Goal: Task Accomplishment & Management: Use online tool/utility

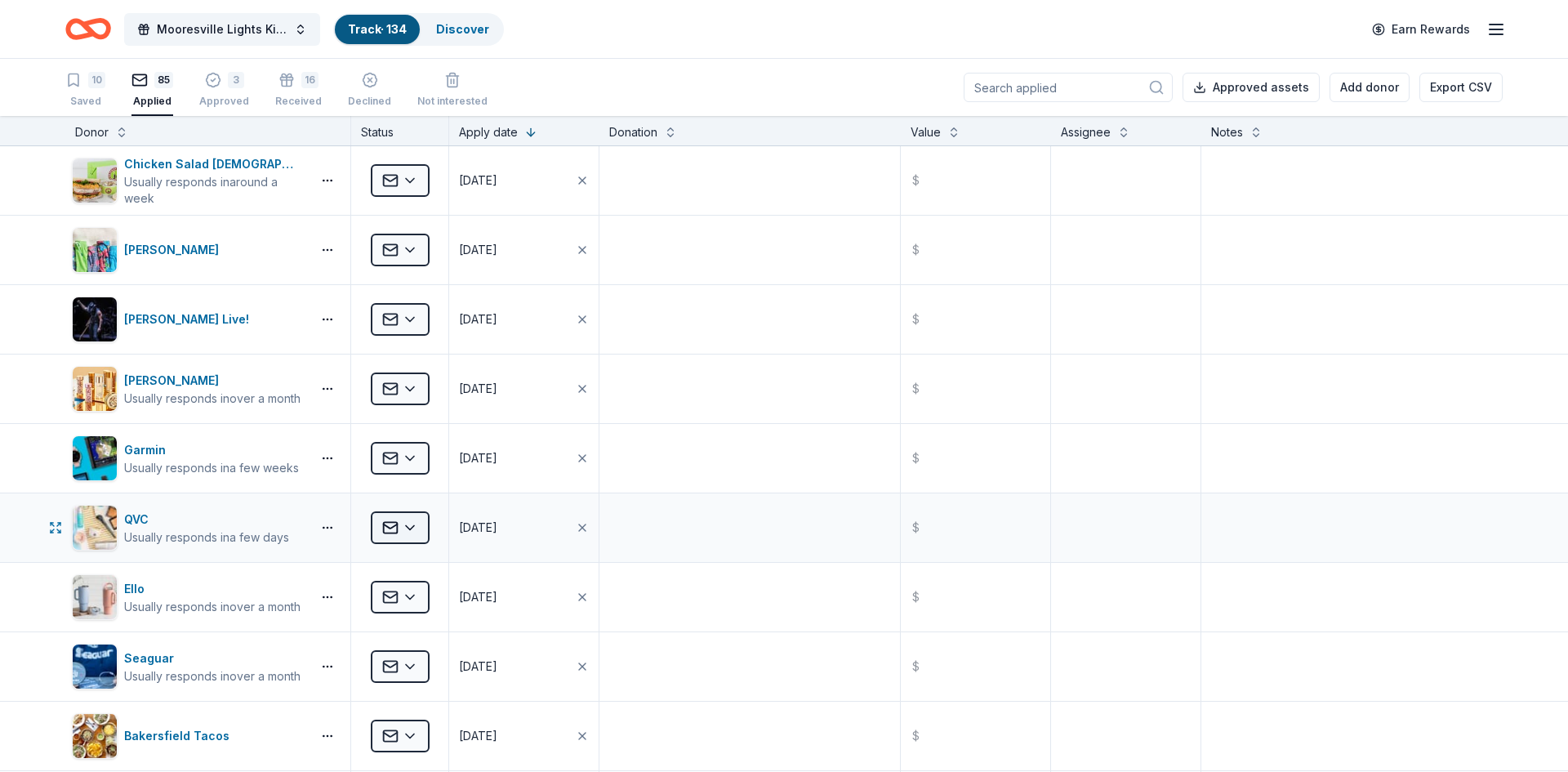
click at [404, 528] on html "Mooresville Lights Kickoff Fundraiser Track · 134 Discover Earn Rewards 10 Save…" at bounding box center [784, 386] width 1568 height 772
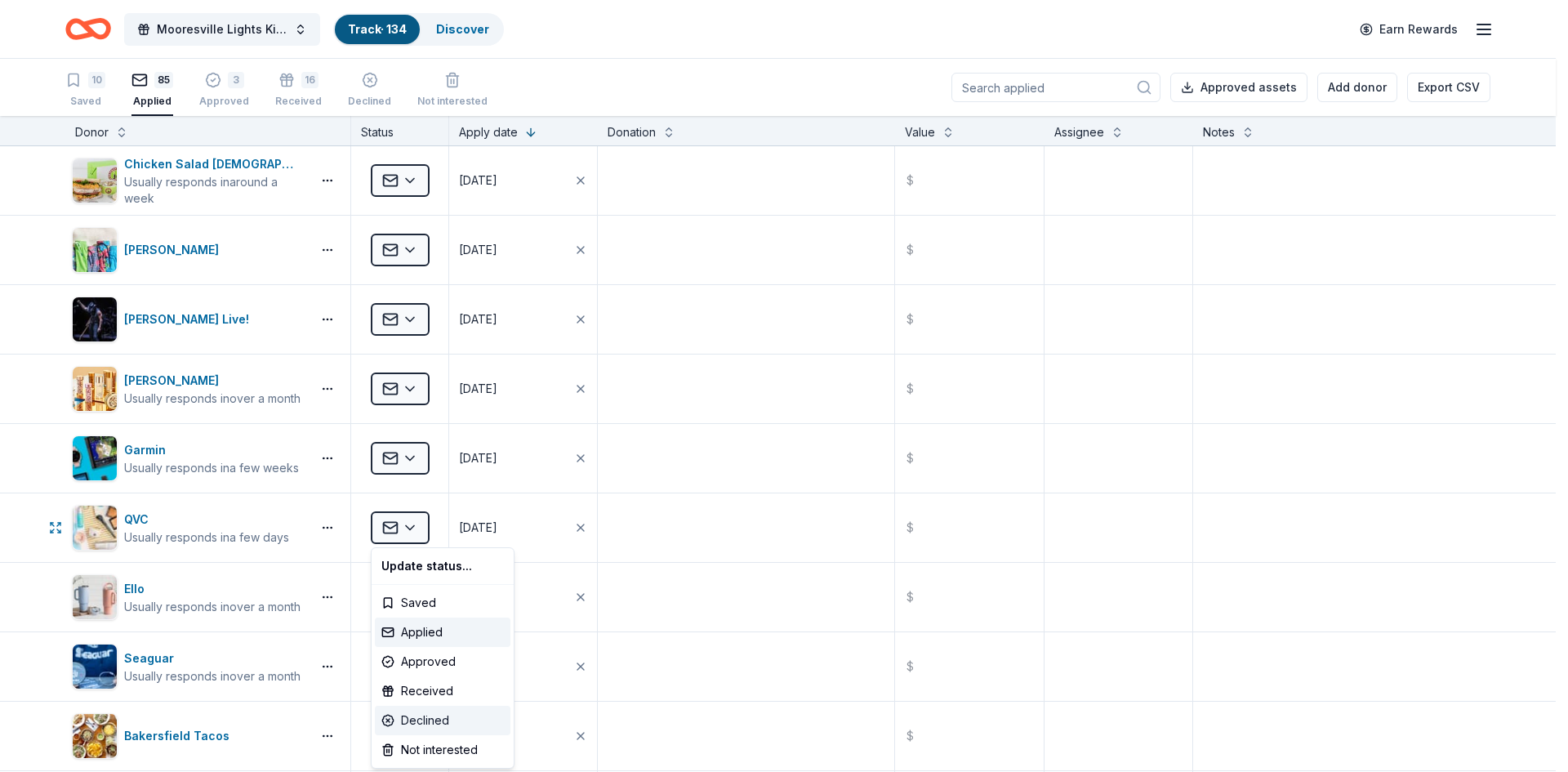
click at [422, 717] on div "Declined" at bounding box center [443, 721] width 135 height 30
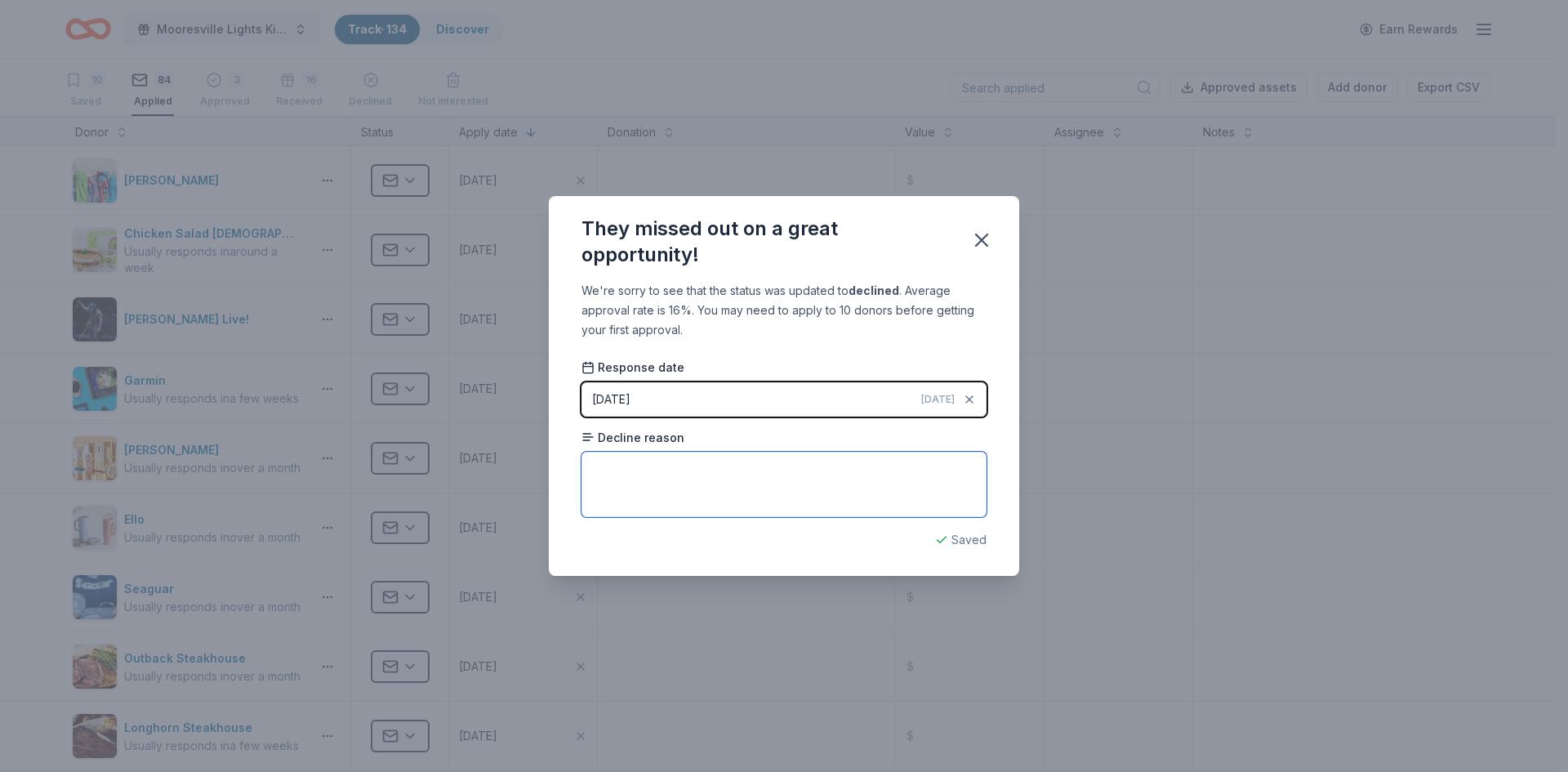
click at [642, 474] on textarea at bounding box center [784, 484] width 405 height 65
type textarea "They don't really do donations"
click at [984, 242] on icon "button" at bounding box center [982, 240] width 23 height 23
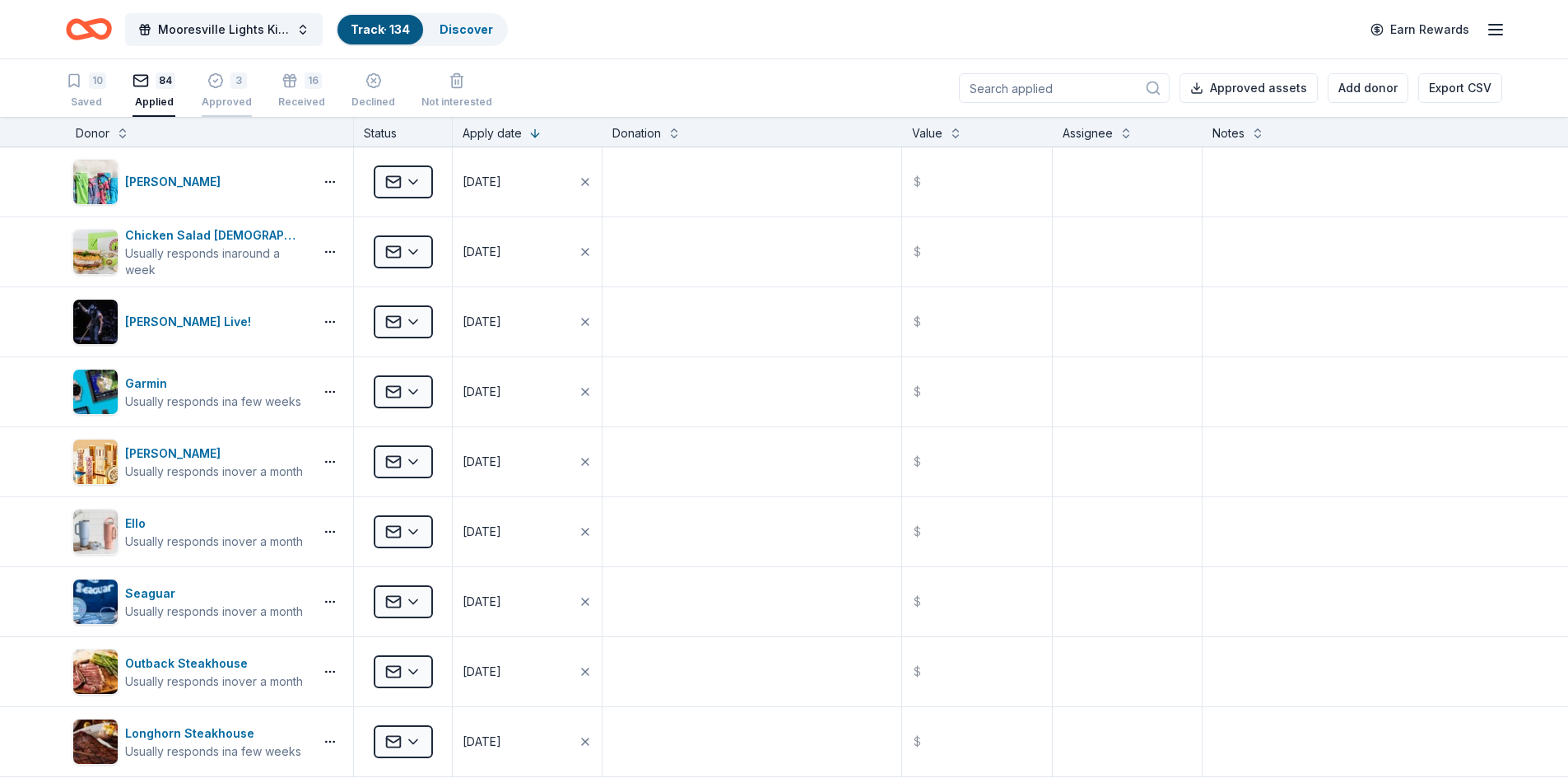
click at [222, 89] on div "3 Approved" at bounding box center [226, 90] width 50 height 36
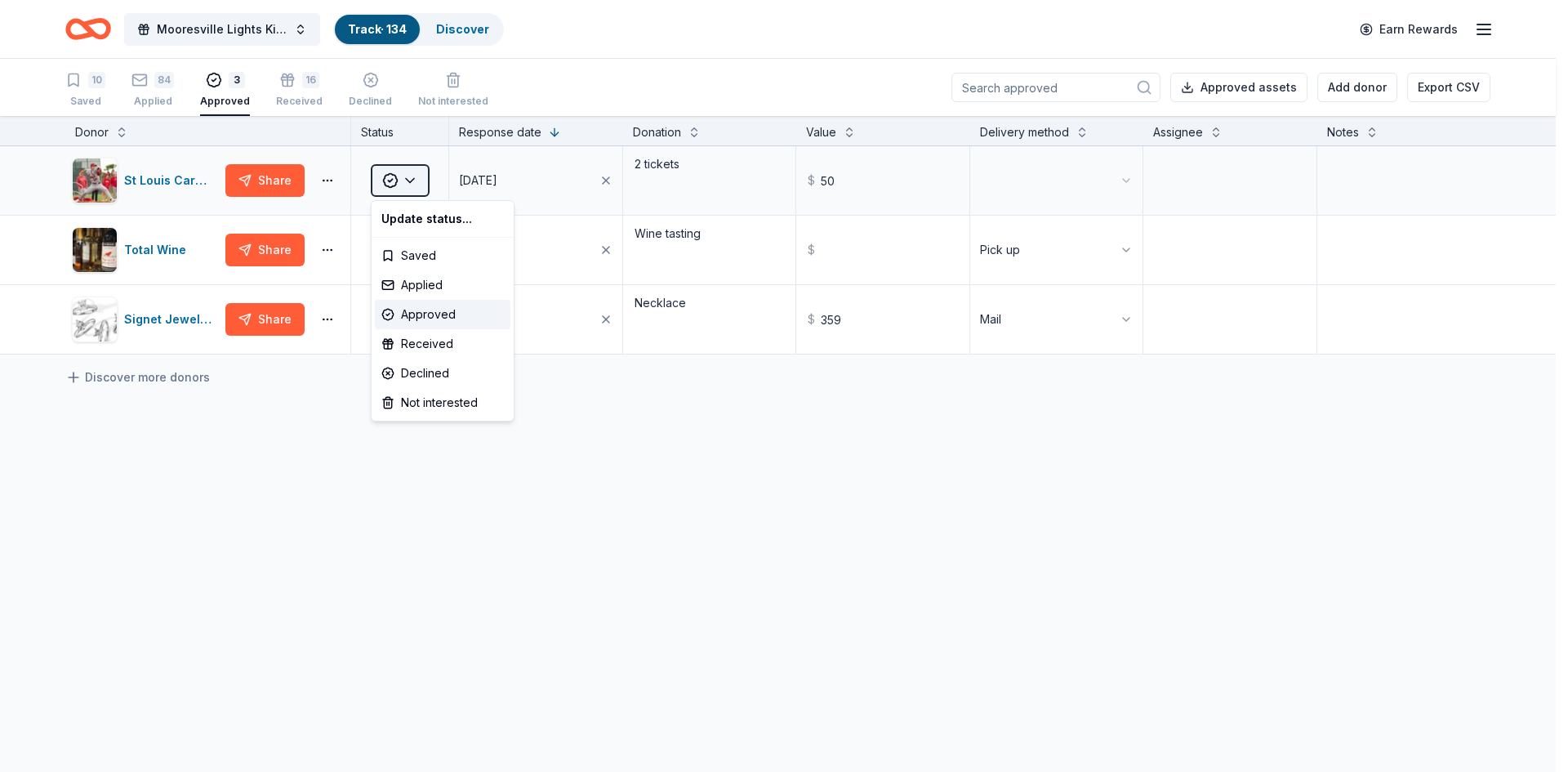
click at [397, 179] on html "Mooresville Lights Kickoff Fundraiser Track · 134 Discover Earn Rewards 10 Save…" at bounding box center [784, 386] width 1568 height 772
click at [421, 346] on div "Received" at bounding box center [443, 344] width 135 height 30
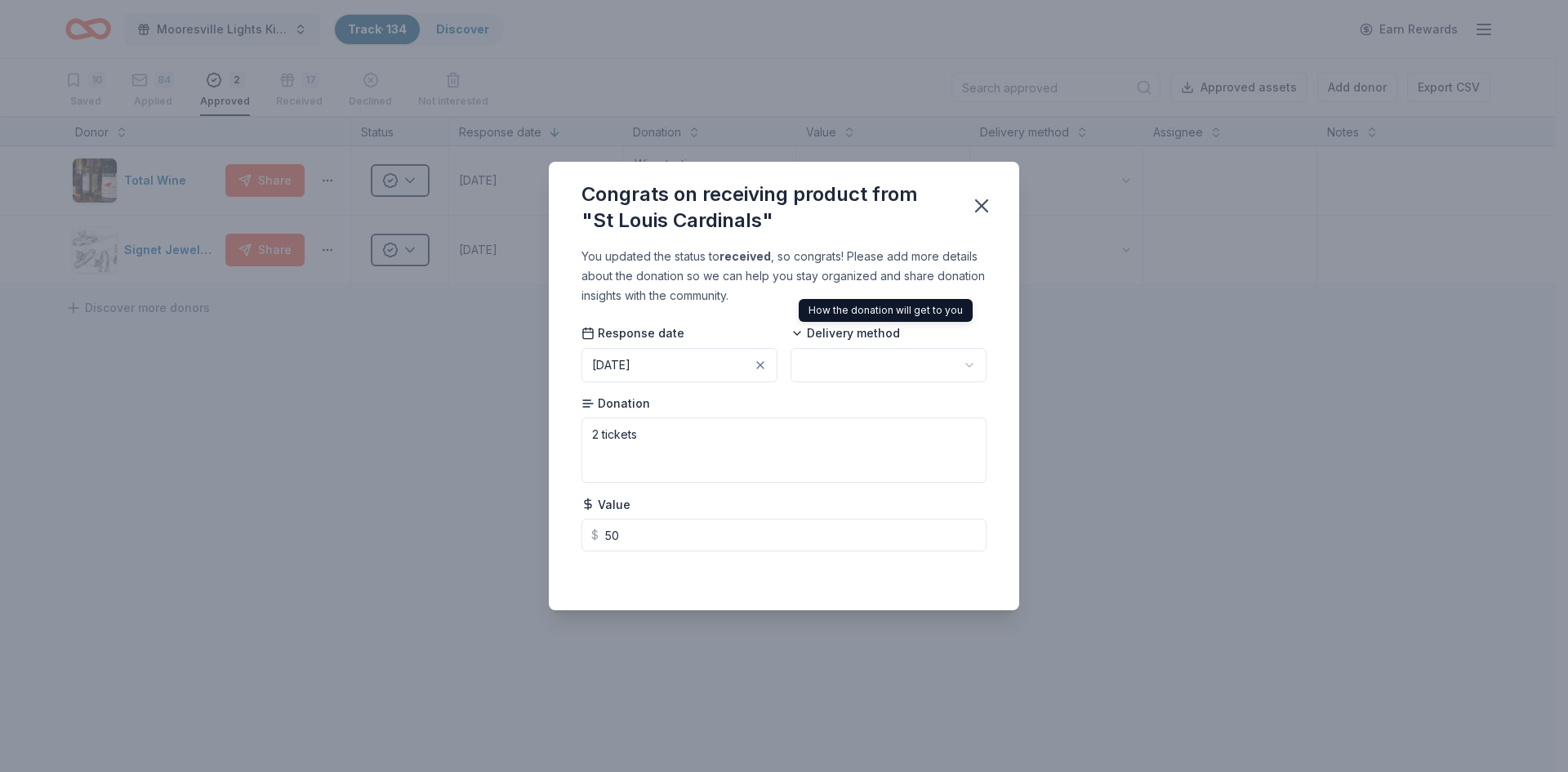
click at [841, 333] on span "Delivery method" at bounding box center [846, 333] width 109 height 16
click at [840, 360] on html "Mooresville Lights Kickoff Fundraiser Track · 134 Discover Earn Rewards 10 Save…" at bounding box center [784, 386] width 1568 height 772
click at [985, 205] on icon "button" at bounding box center [982, 206] width 23 height 23
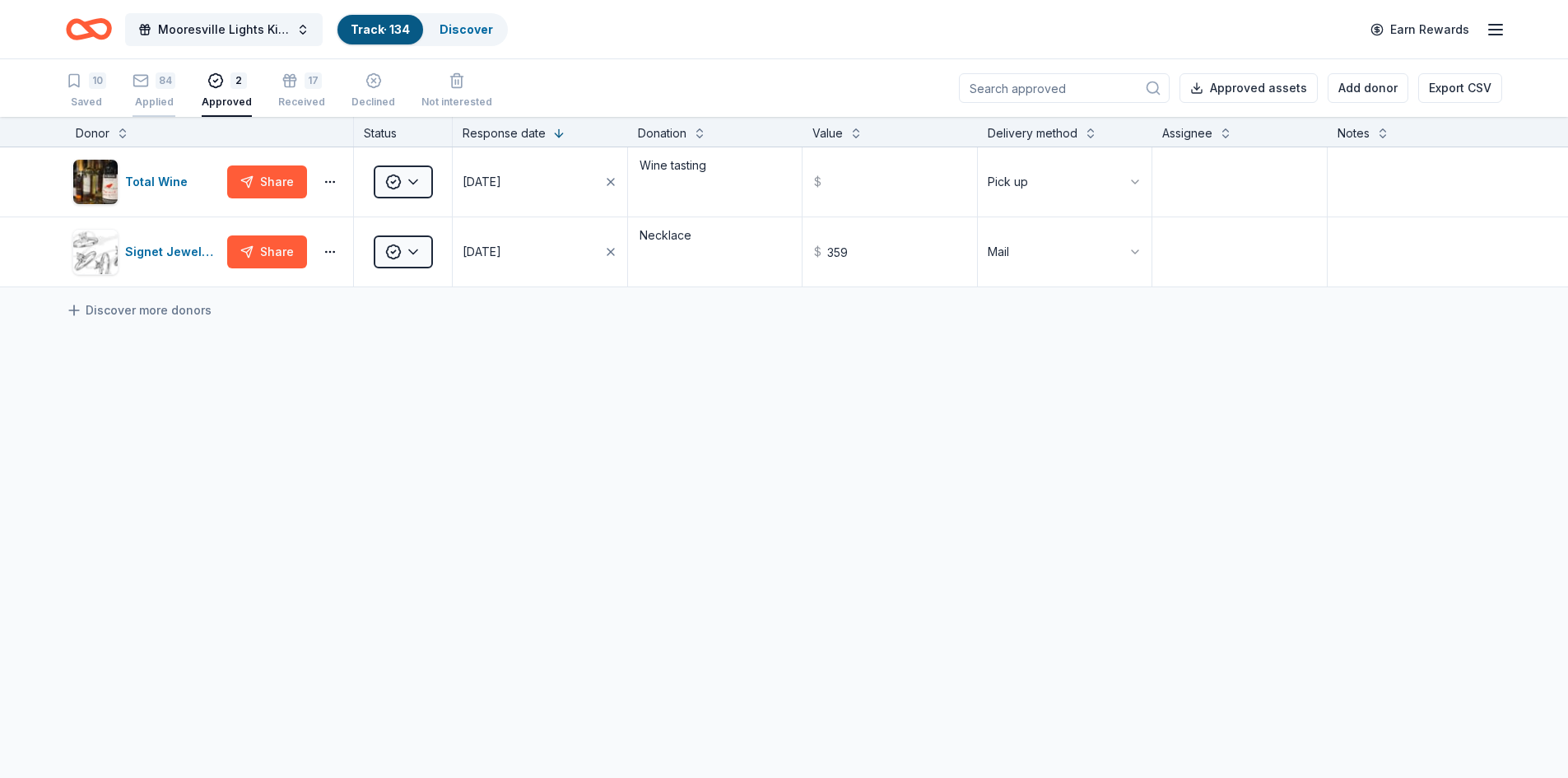
click at [139, 95] on div "84 Applied" at bounding box center [153, 90] width 43 height 36
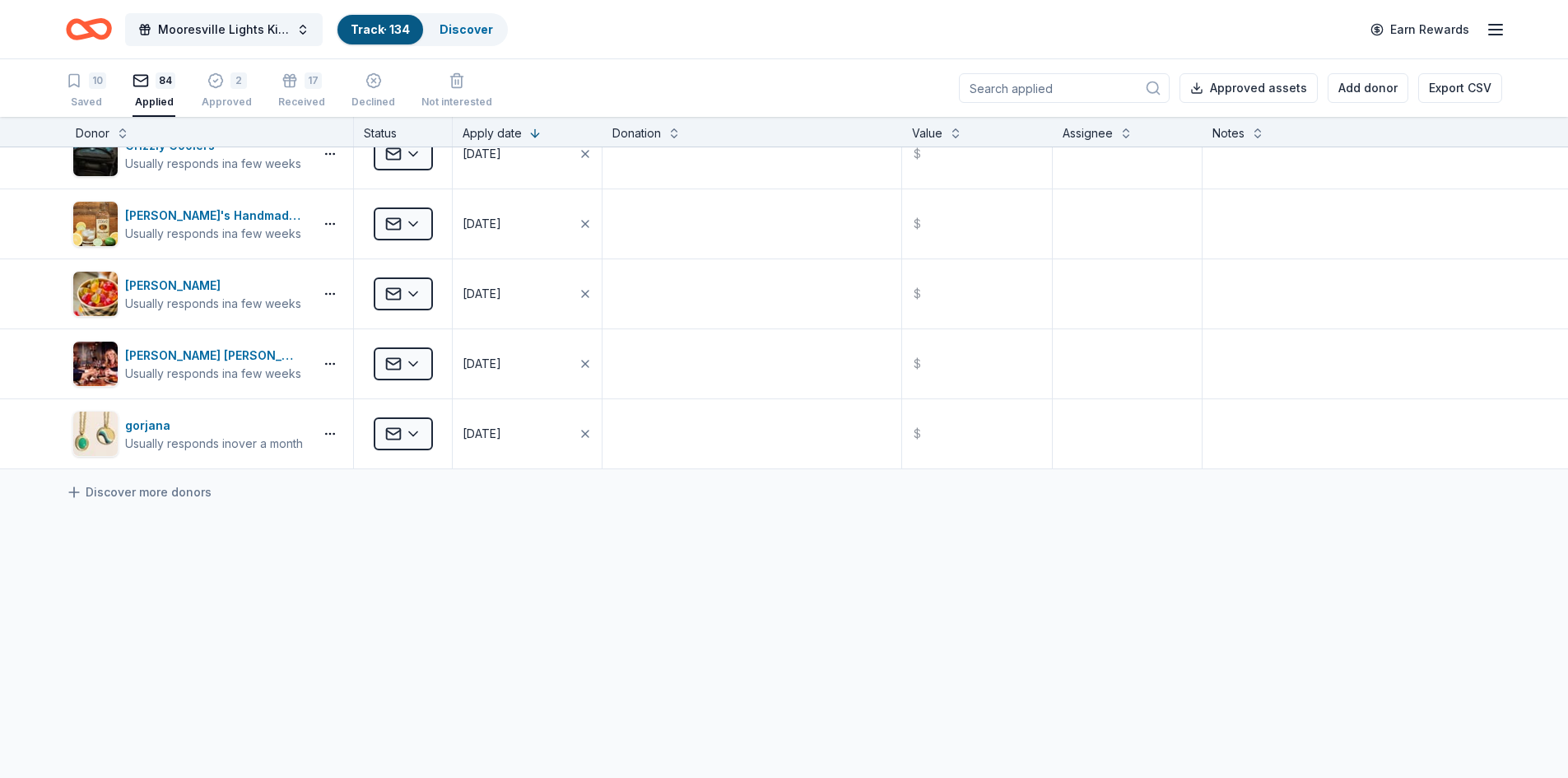
scroll to position [5474, 0]
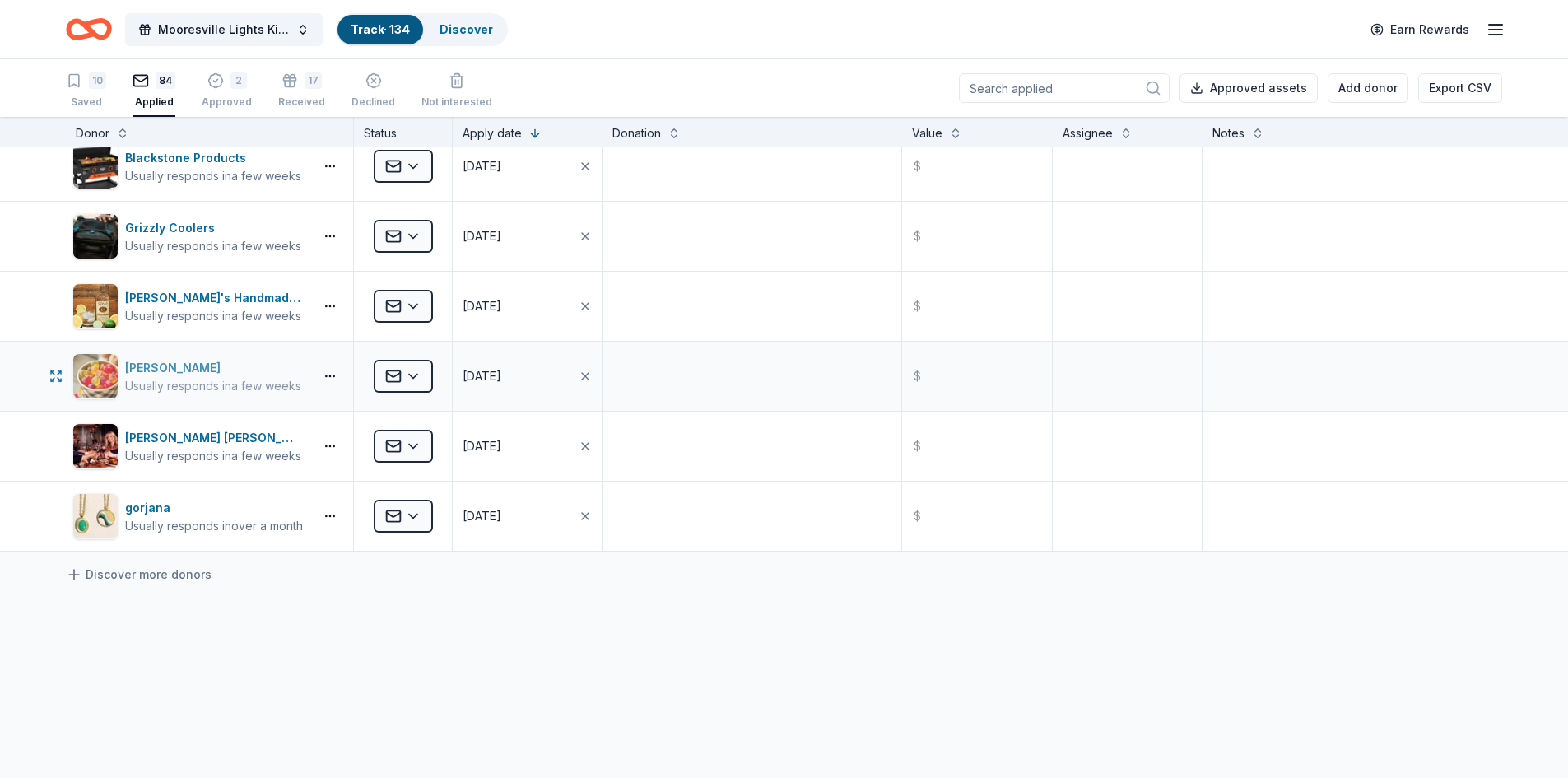
click at [147, 366] on div "[PERSON_NAME]" at bounding box center [213, 368] width 176 height 20
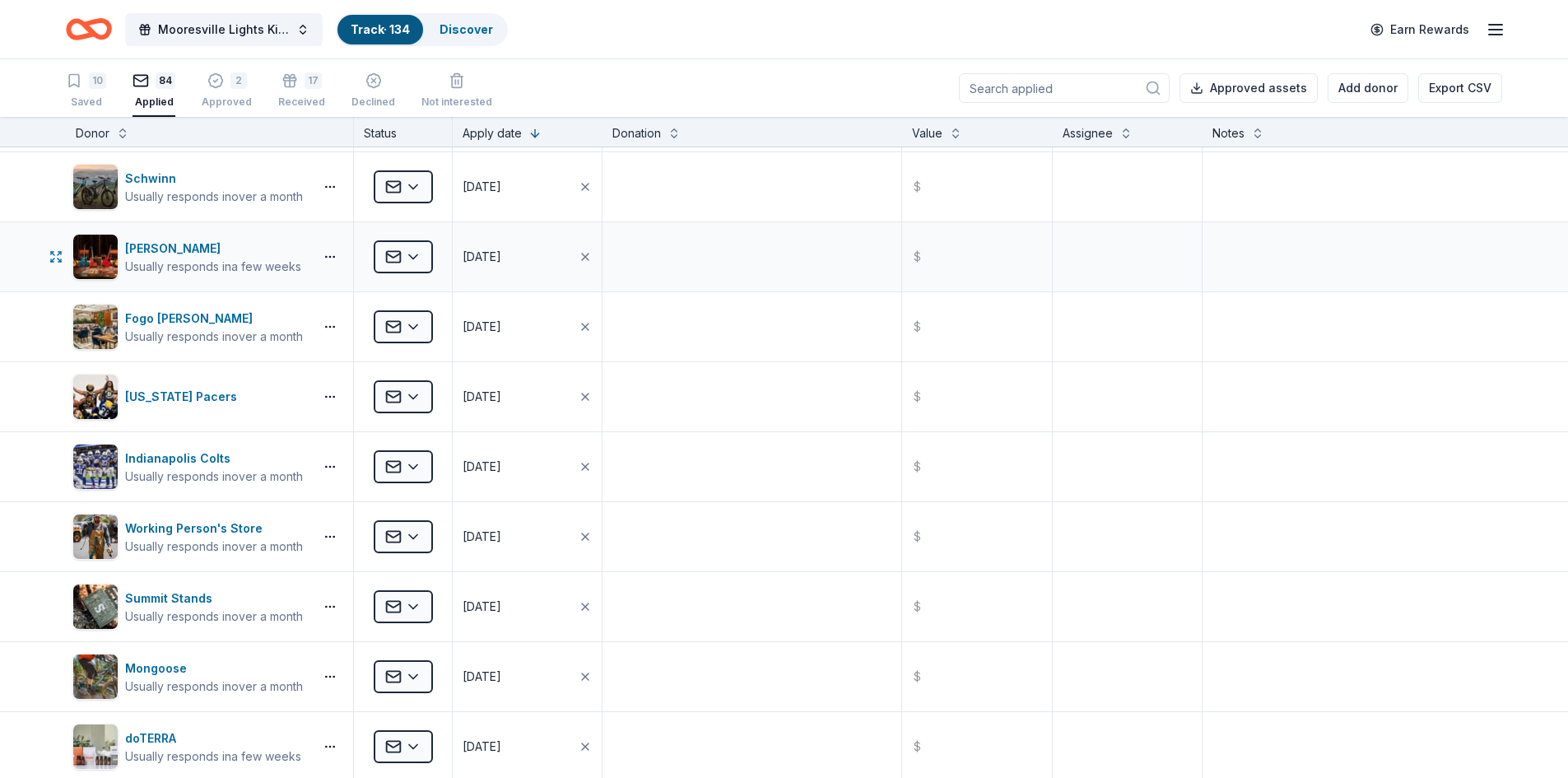
scroll to position [4321, 0]
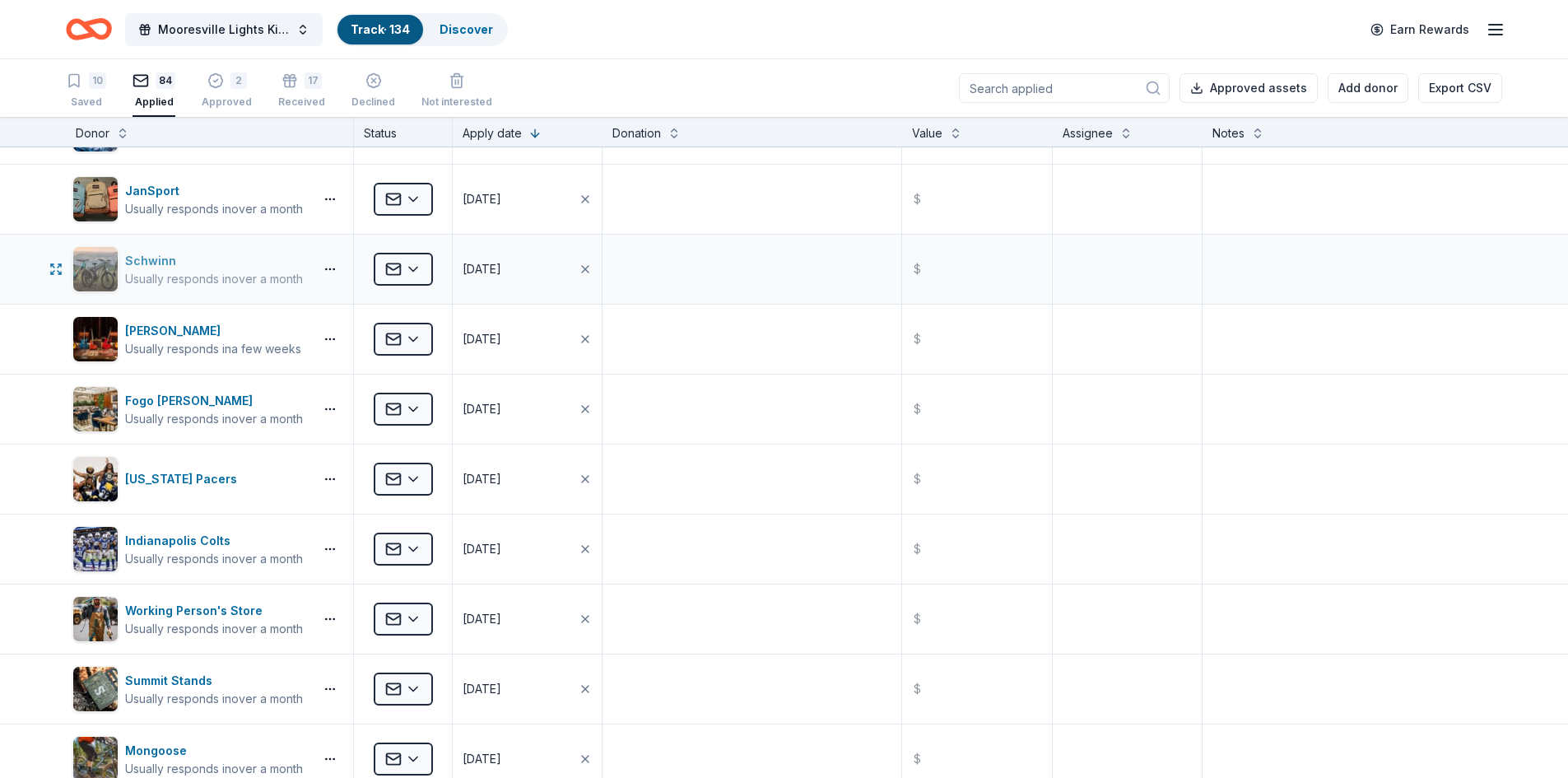
click at [168, 267] on div "Schwinn" at bounding box center [214, 261] width 178 height 20
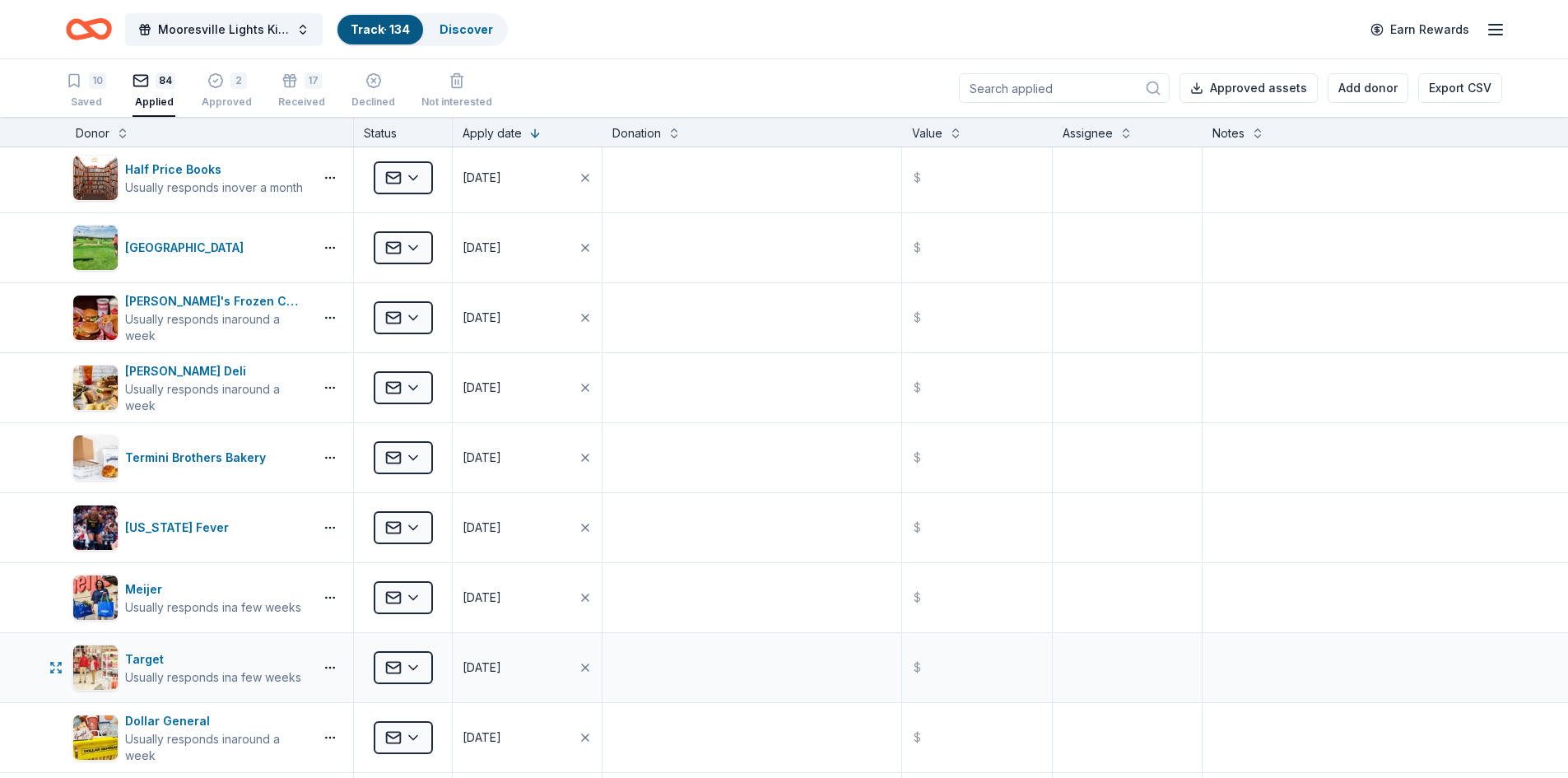
scroll to position [3375, 0]
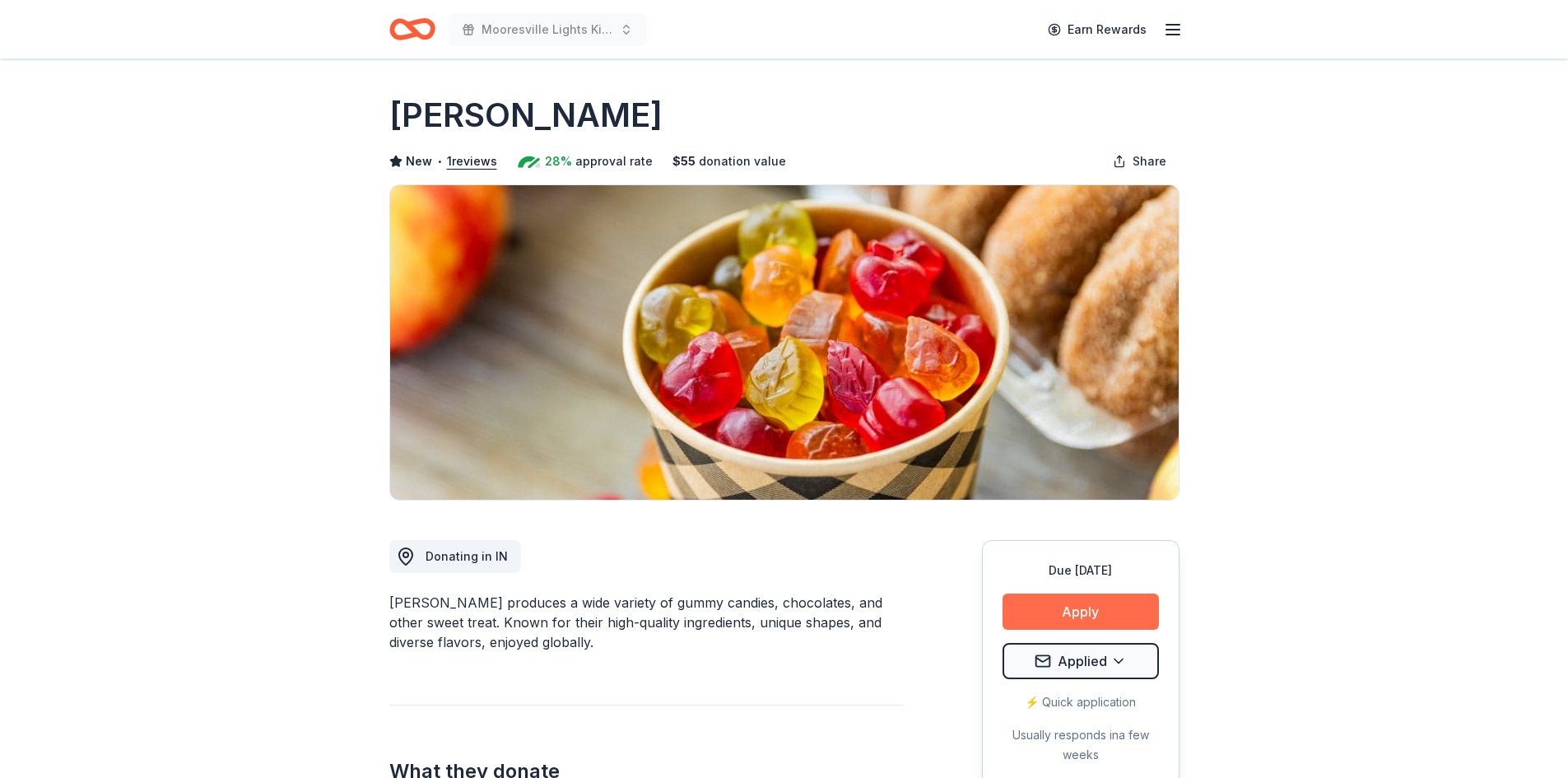
click at [1089, 609] on button "Apply" at bounding box center [1081, 611] width 157 height 36
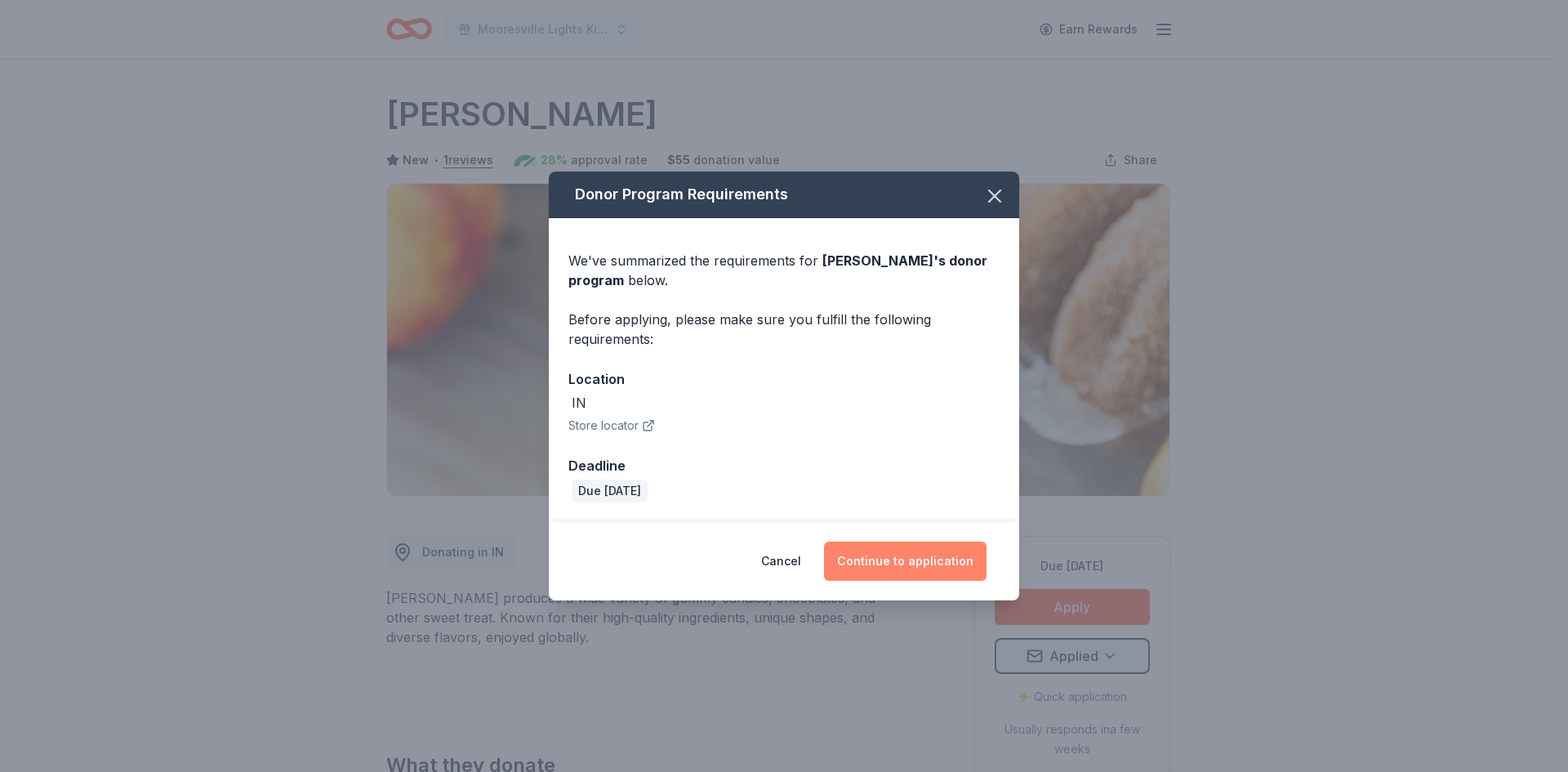
click at [909, 552] on button "Continue to application" at bounding box center [905, 561] width 162 height 39
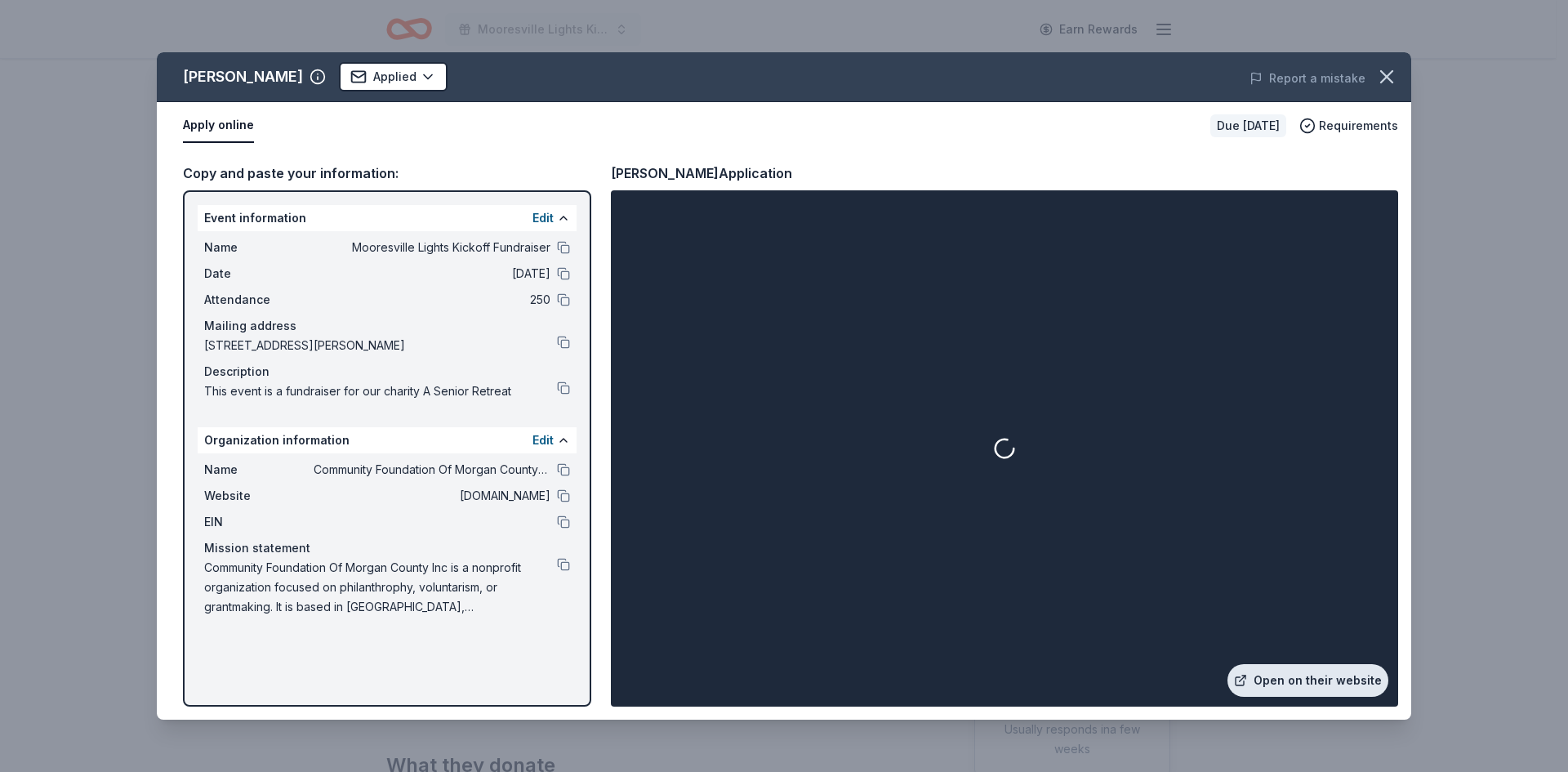
click at [1298, 685] on link "Open on their website" at bounding box center [1308, 681] width 161 height 33
